Goal: Information Seeking & Learning: Learn about a topic

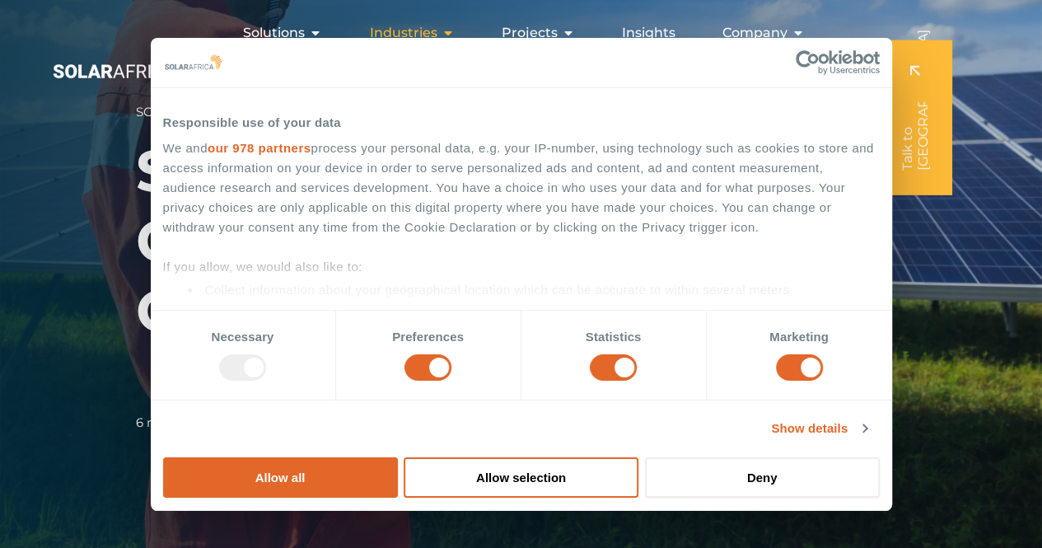
click at [440, 26] on div "Industries Close Industries Open Industries" at bounding box center [411, 32] width 111 height 33
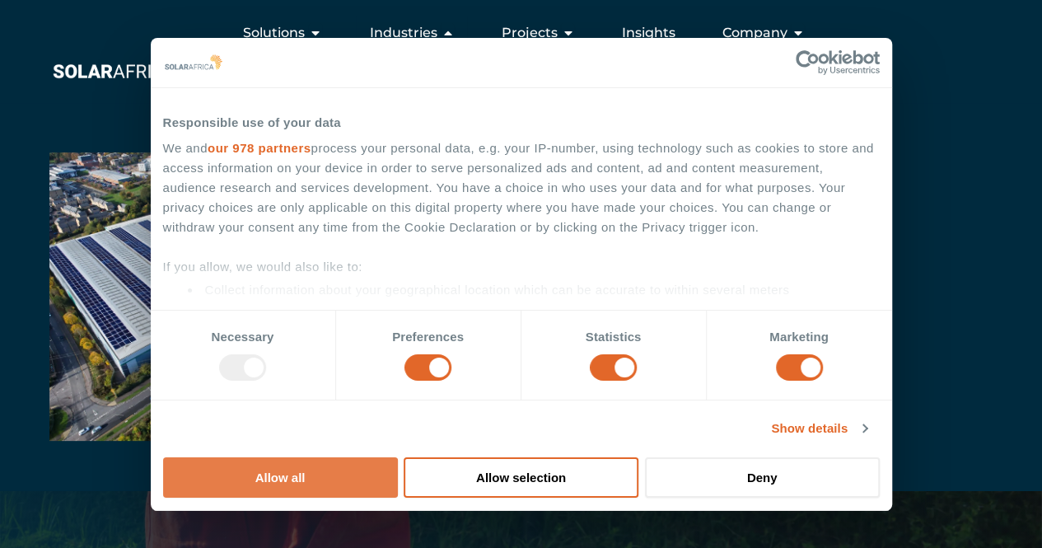
click at [398, 457] on button "Allow all" at bounding box center [280, 477] width 235 height 40
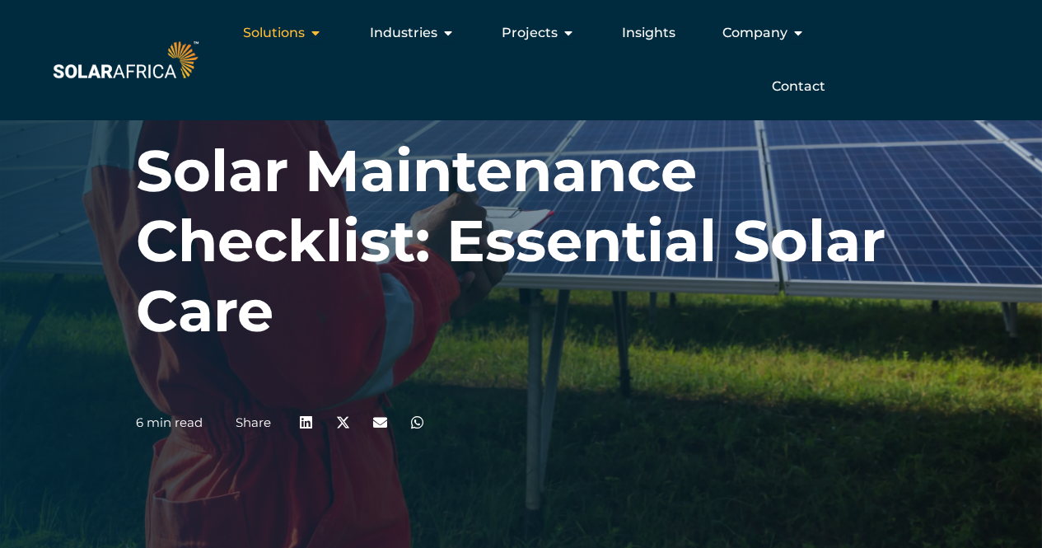
click at [288, 46] on div "Solutions Close Solutions Open Solutions" at bounding box center [282, 32] width 105 height 33
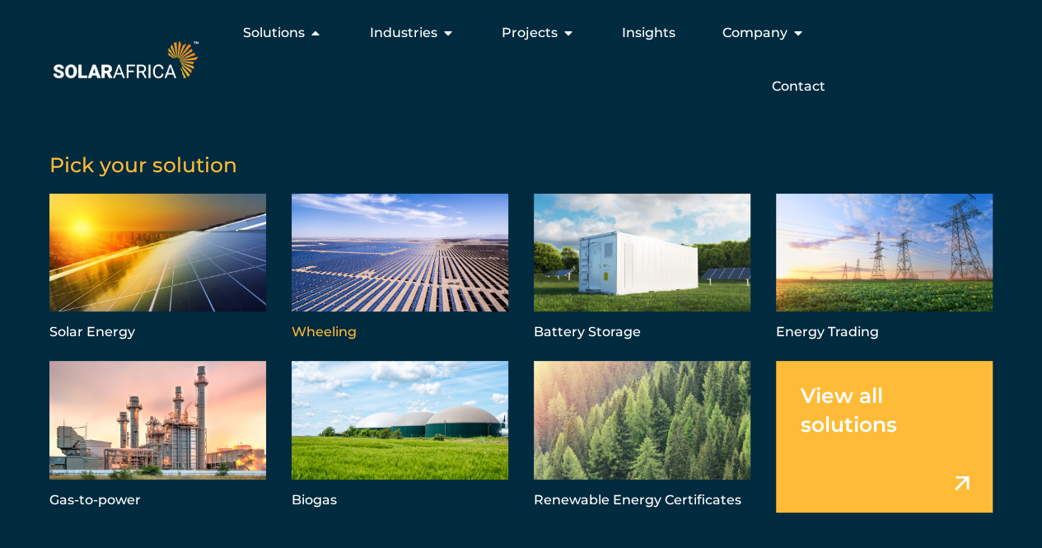
click at [392, 251] on link "Menu" at bounding box center [399, 269] width 217 height 151
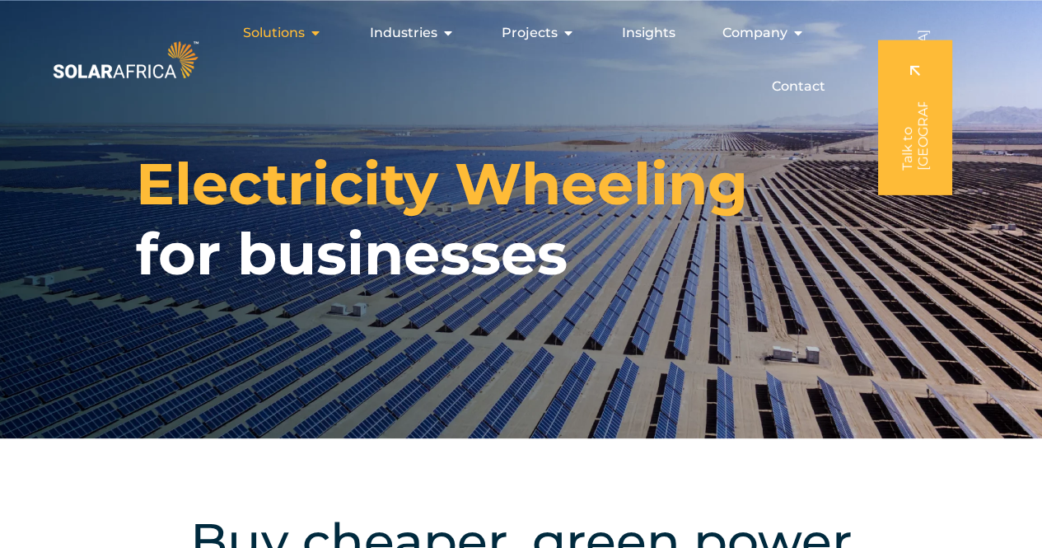
click at [321, 32] on icon "Menu" at bounding box center [315, 32] width 13 height 13
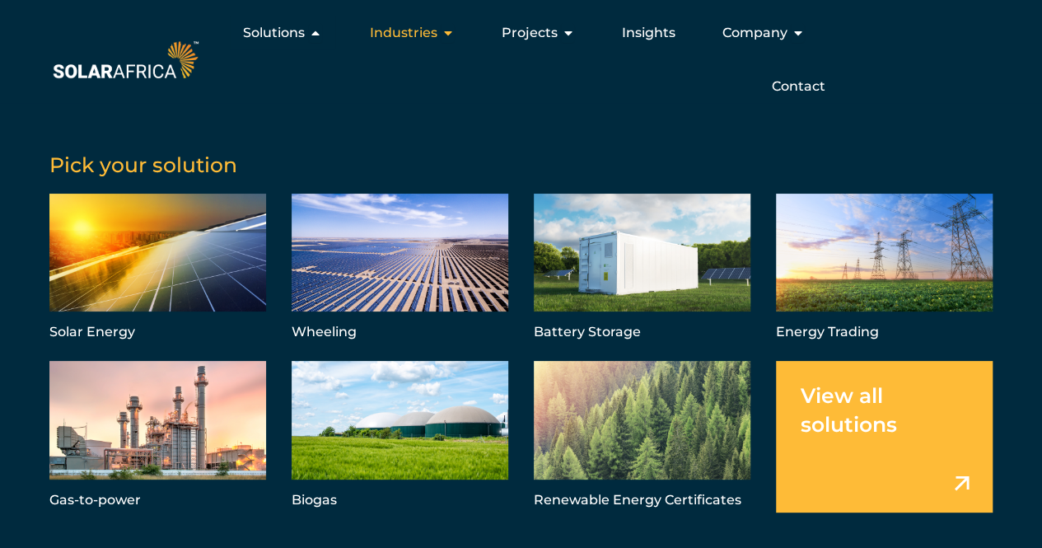
click at [450, 38] on icon "Menu" at bounding box center [447, 32] width 13 height 13
